Goal: Find specific page/section: Find specific page/section

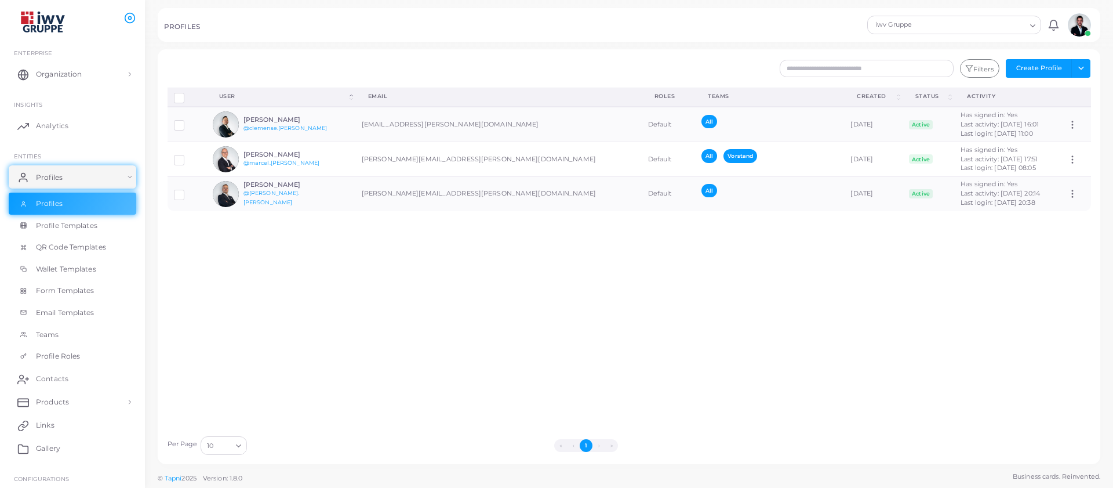
click at [945, 30] on div "iwv Gruppe" at bounding box center [948, 23] width 155 height 15
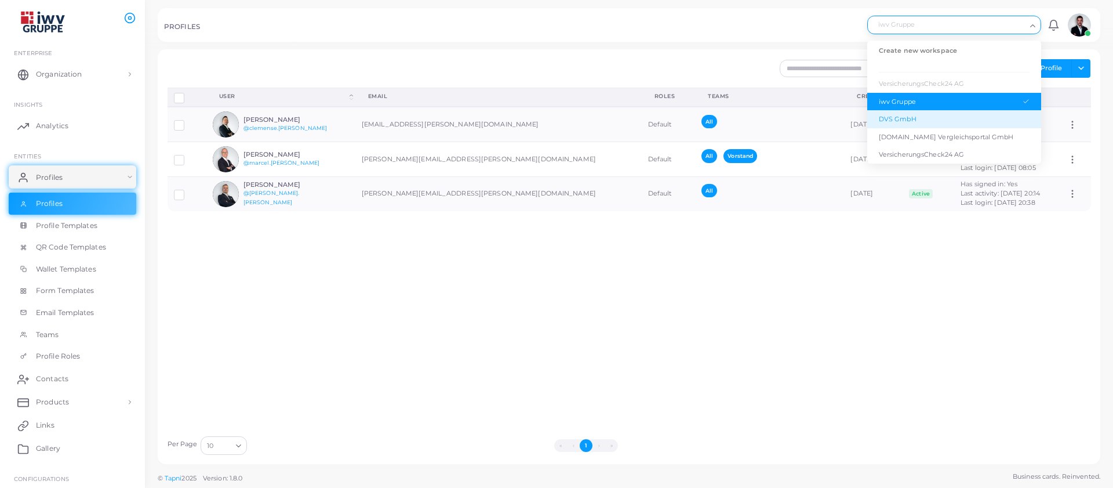
click at [923, 116] on div "DVS GmbH" at bounding box center [954, 119] width 151 height 10
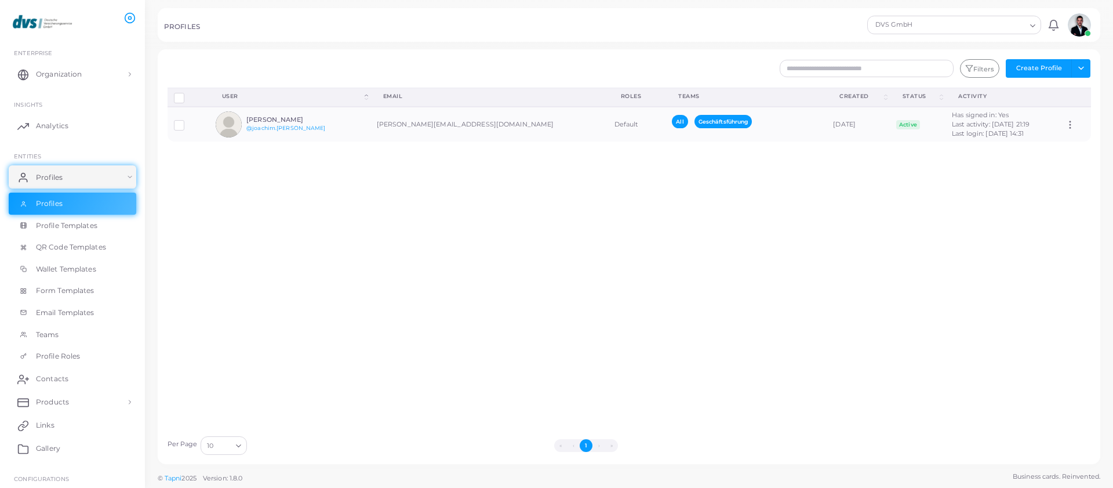
click at [954, 27] on div "DVS GmbH" at bounding box center [948, 23] width 155 height 15
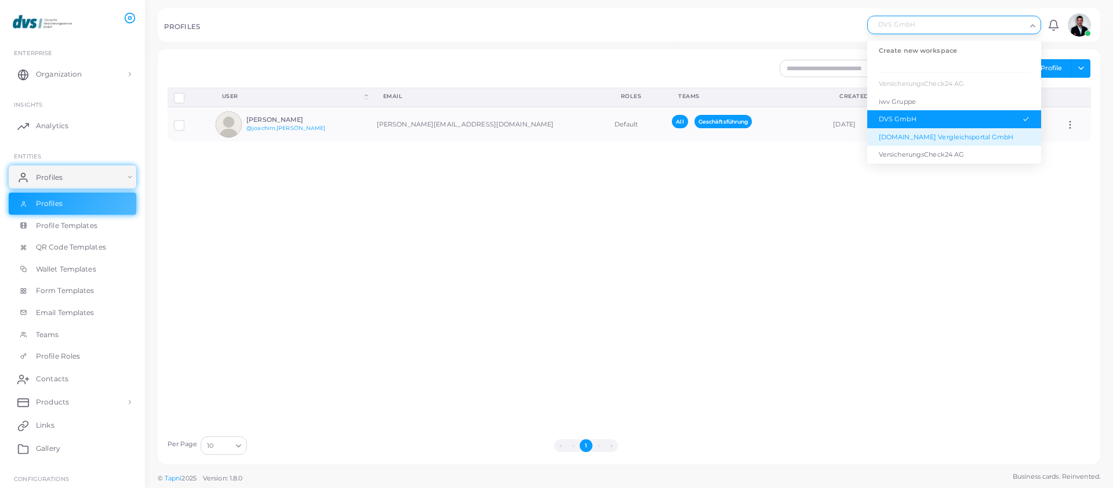
click at [919, 142] on li "[DOMAIN_NAME] Vergleichsportal GmbH" at bounding box center [954, 137] width 174 height 18
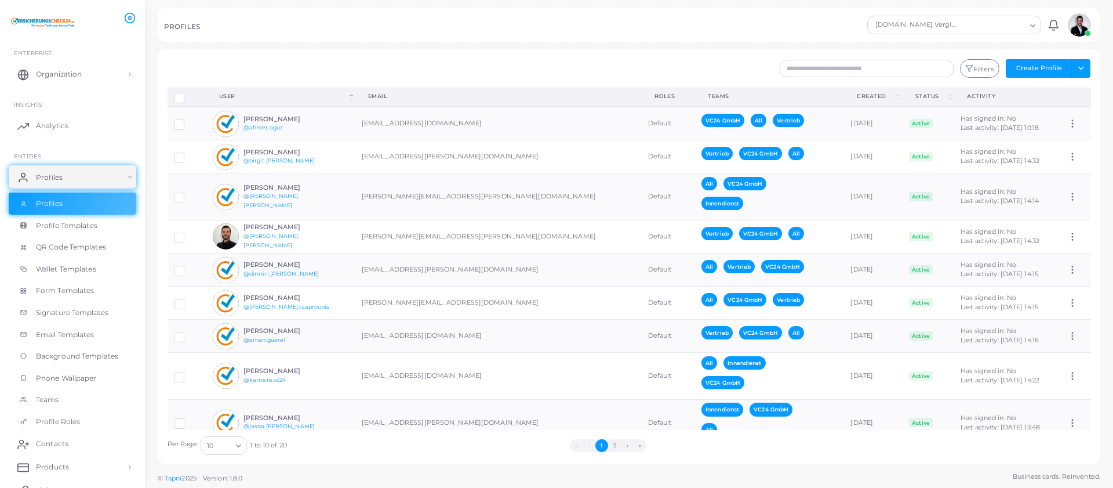
click at [900, 31] on div "[DOMAIN_NAME] Vergleichsportal GmbH" at bounding box center [948, 23] width 155 height 15
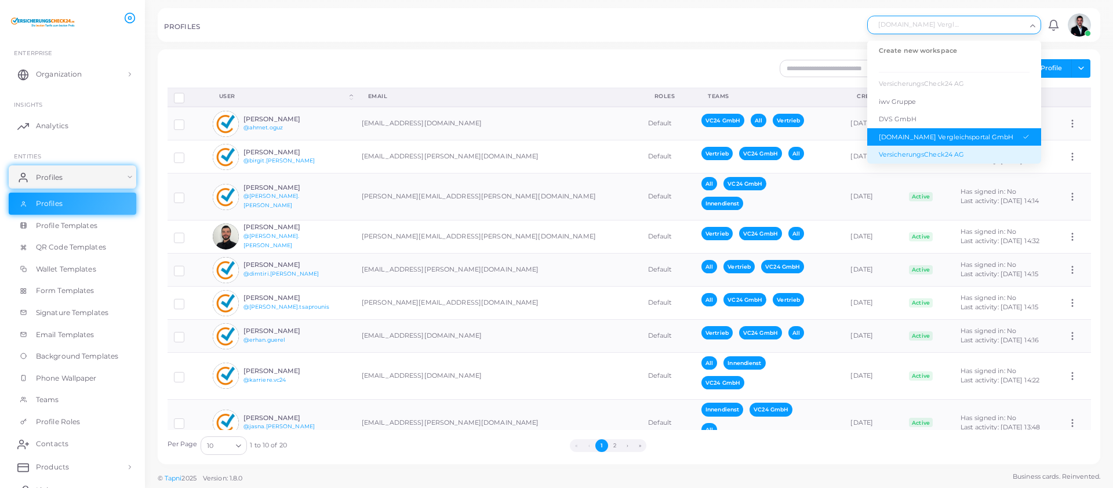
click at [924, 156] on div "VersicherungsCheck24 AG" at bounding box center [954, 155] width 151 height 10
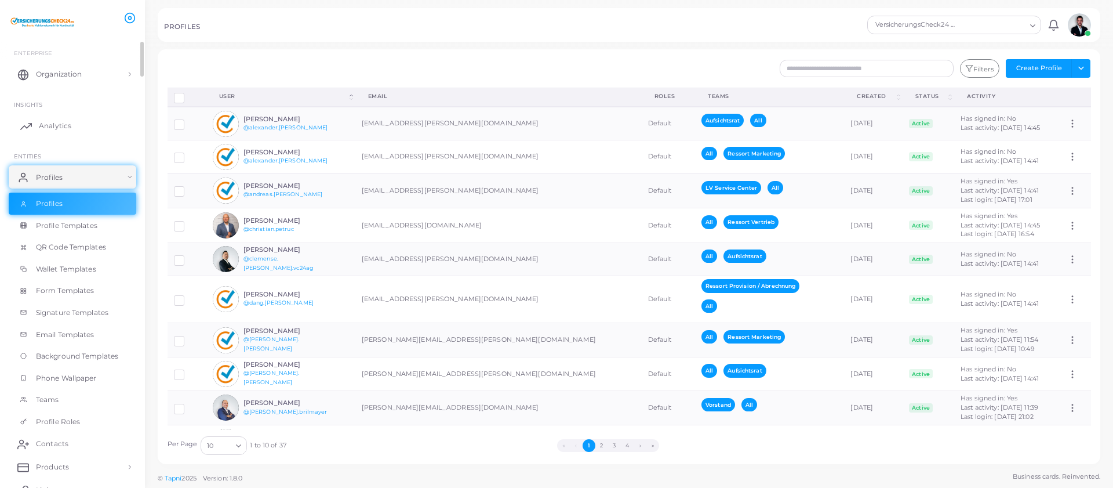
scroll to position [177, 0]
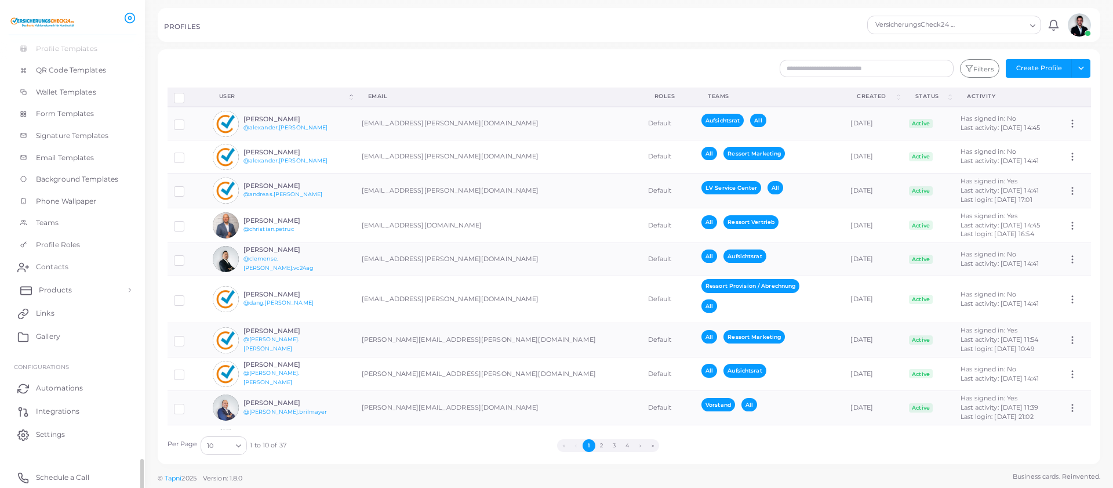
click at [47, 285] on span "Products" at bounding box center [55, 290] width 33 height 10
click at [57, 318] on span "Products" at bounding box center [55, 316] width 33 height 10
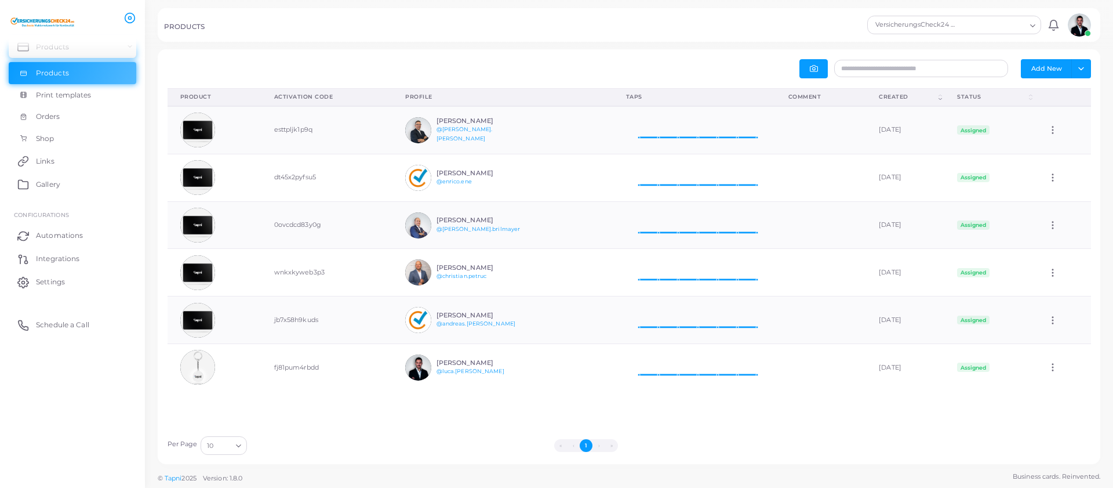
click at [596, 447] on li "›" at bounding box center [598, 445] width 13 height 13
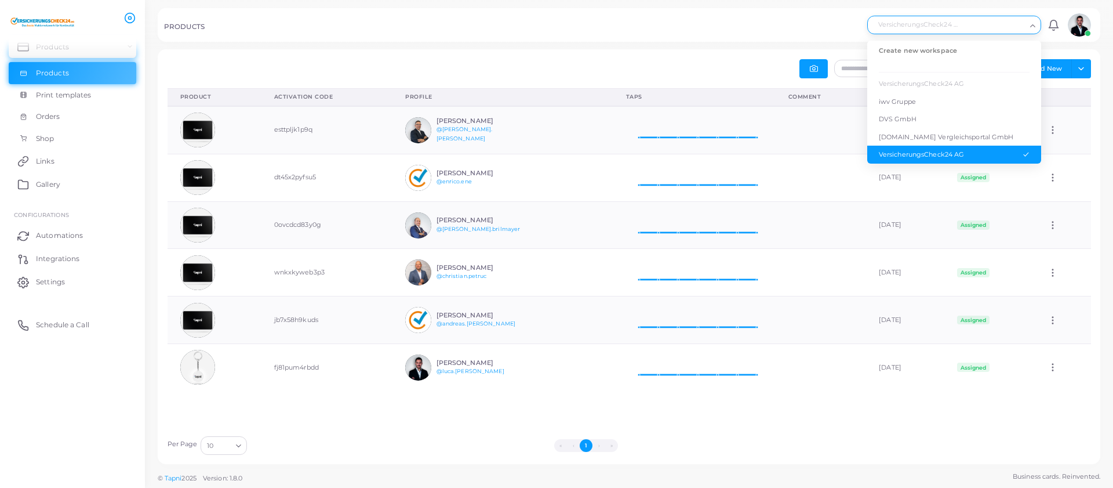
click at [918, 26] on div "VersicherungsCheck24 AG" at bounding box center [948, 23] width 155 height 15
click at [915, 142] on li "[DOMAIN_NAME] Vergleichsportal GmbH" at bounding box center [954, 137] width 174 height 18
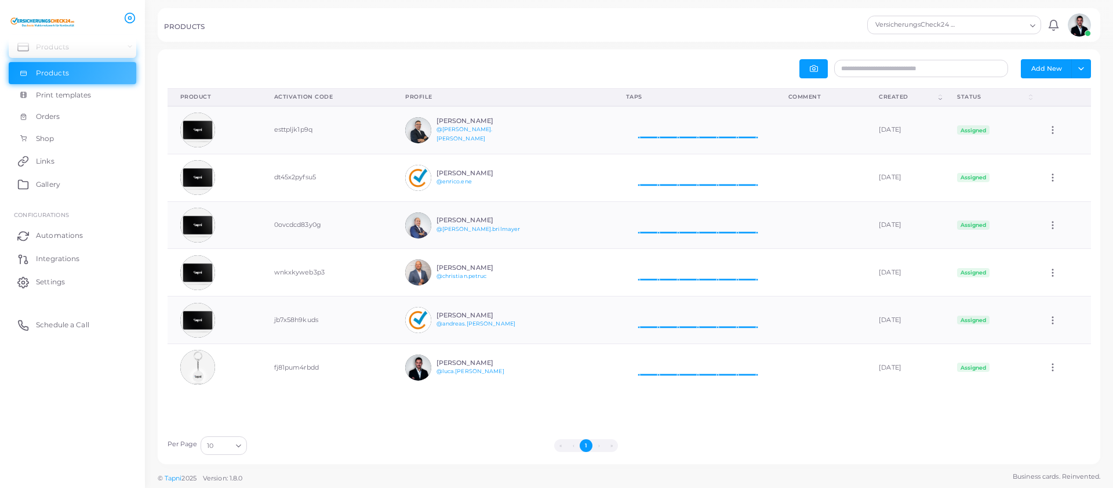
scroll to position [25, 0]
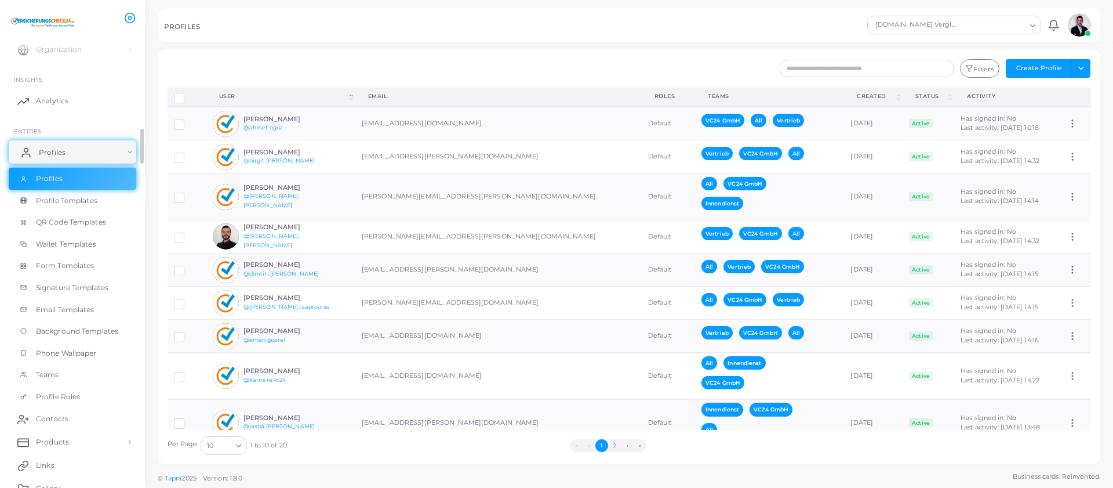
click at [90, 155] on link "Profiles" at bounding box center [73, 151] width 128 height 23
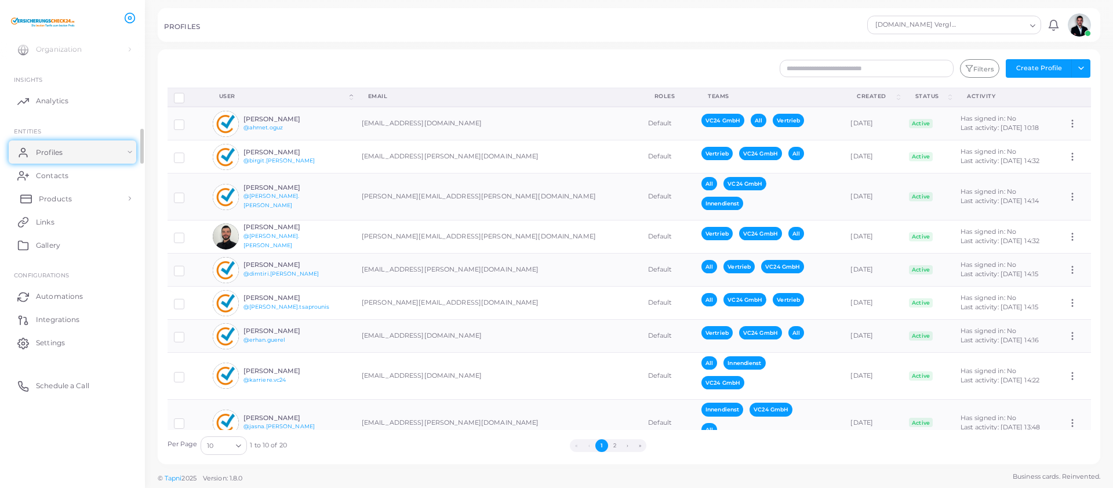
click at [70, 198] on span "Products" at bounding box center [55, 199] width 33 height 10
click at [66, 226] on span "Products" at bounding box center [55, 225] width 33 height 10
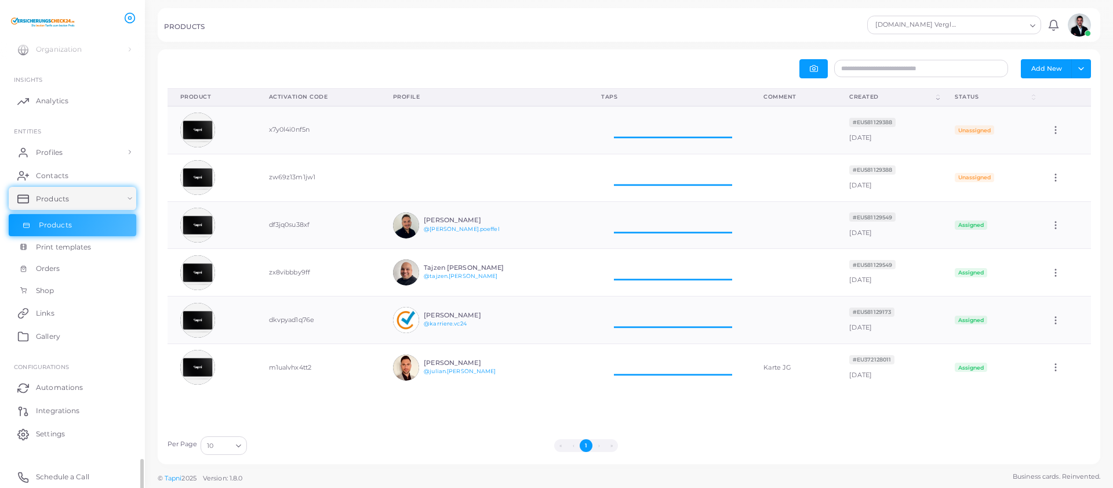
scroll to position [38, 154]
click at [927, 21] on div "[DOMAIN_NAME] Vergleichsportal GmbH" at bounding box center [948, 23] width 155 height 15
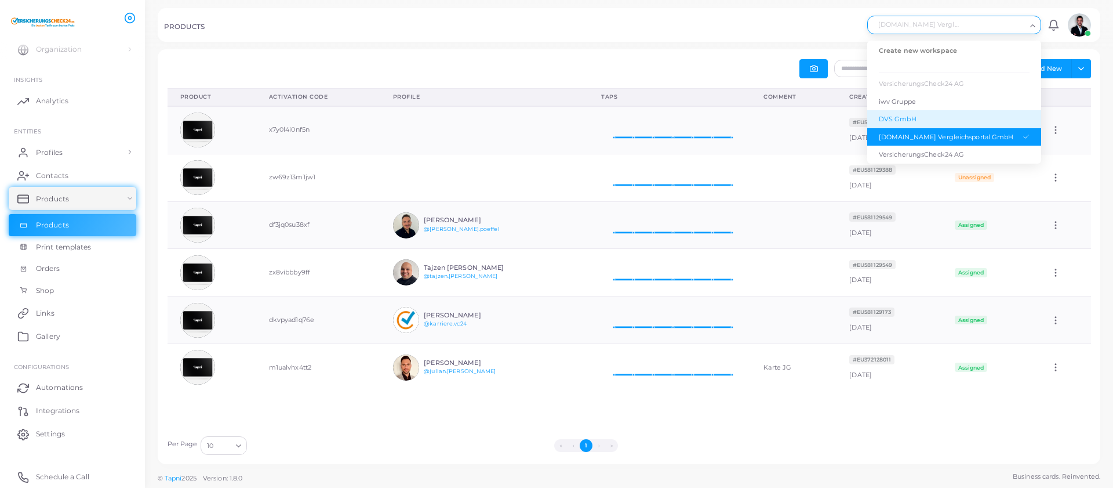
click at [901, 125] on li "DVS GmbH" at bounding box center [954, 119] width 174 height 18
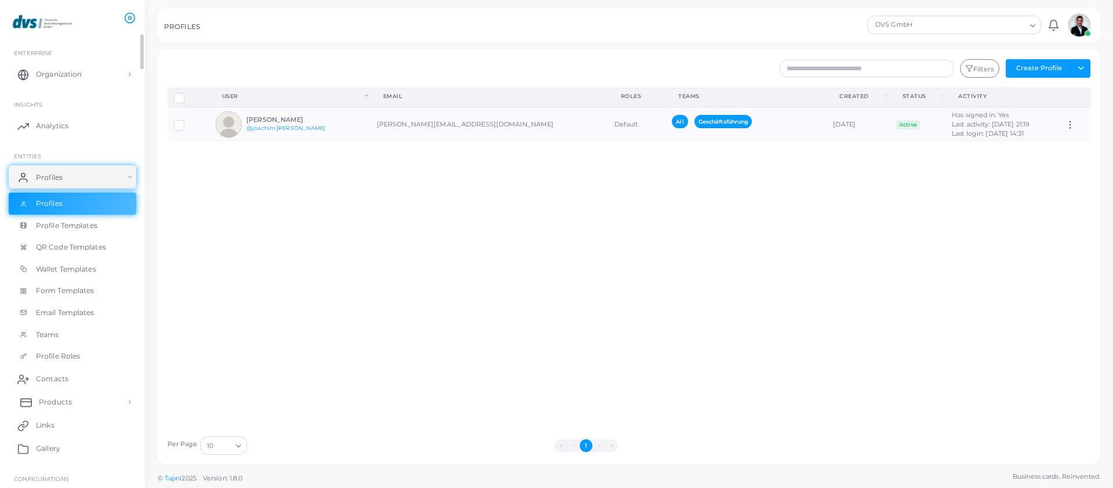
click at [48, 408] on link "Products" at bounding box center [73, 401] width 128 height 23
click at [60, 420] on link "Products" at bounding box center [73, 428] width 128 height 22
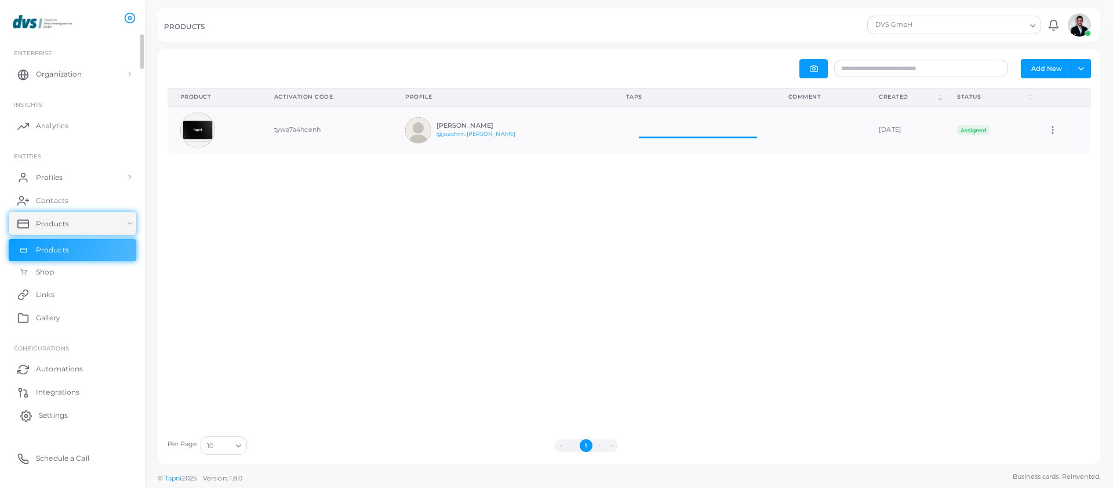
scroll to position [38, 154]
click at [897, 35] on ul "DVS GmbH Loading... Notifications 0 New Mark All As Read [PERSON_NAME] ([EMAIL_…" at bounding box center [979, 24] width 230 height 23
click at [898, 17] on div "DVS GmbH" at bounding box center [948, 23] width 155 height 15
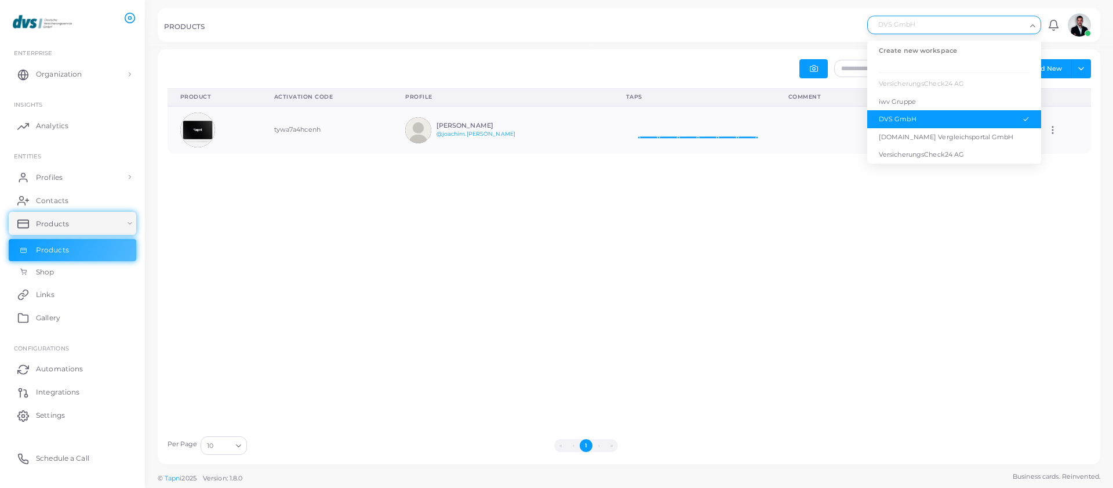
click at [896, 96] on li "iwv Gruppe" at bounding box center [954, 102] width 174 height 18
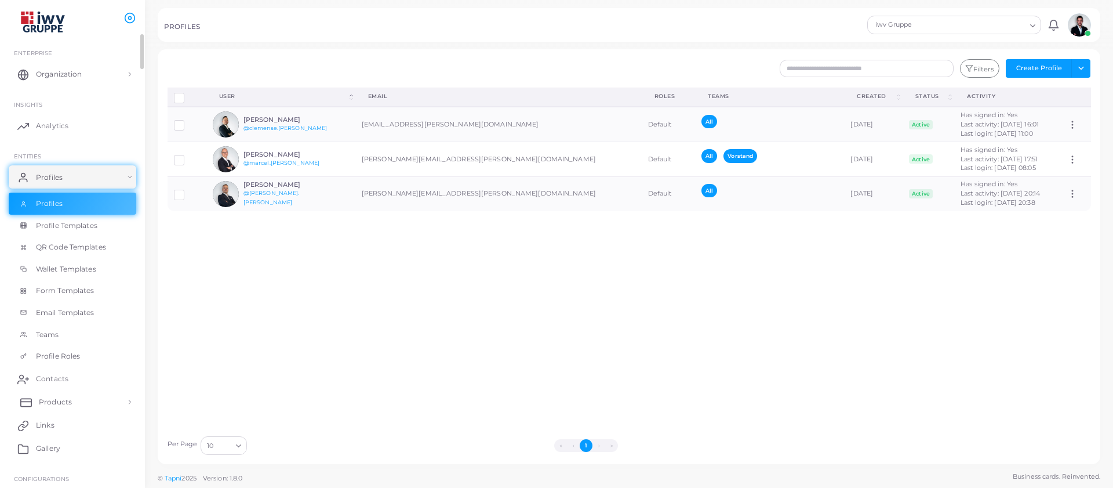
click at [65, 398] on span "Products" at bounding box center [55, 401] width 33 height 10
click at [59, 430] on span "Products" at bounding box center [55, 428] width 33 height 10
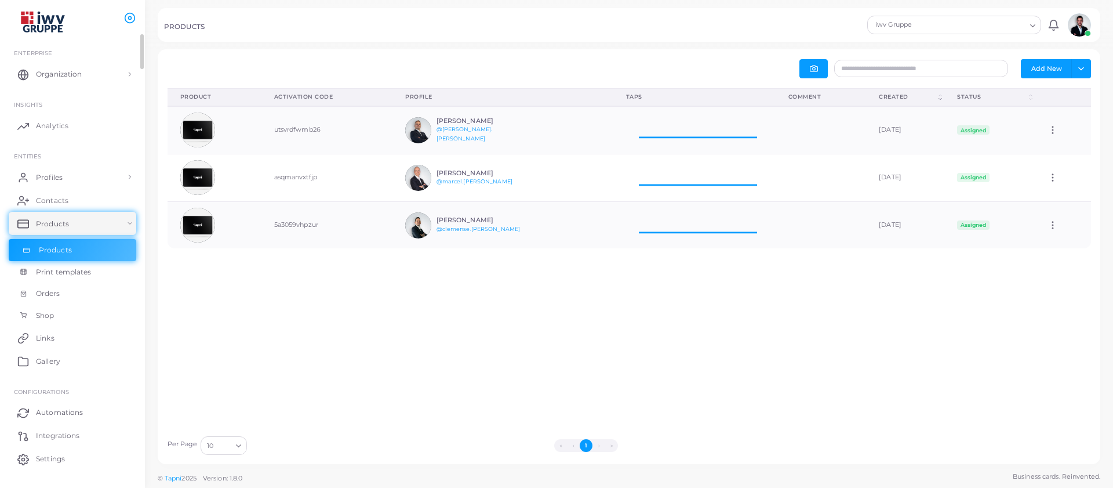
scroll to position [38, 154]
